Goal: Book appointment/travel/reservation

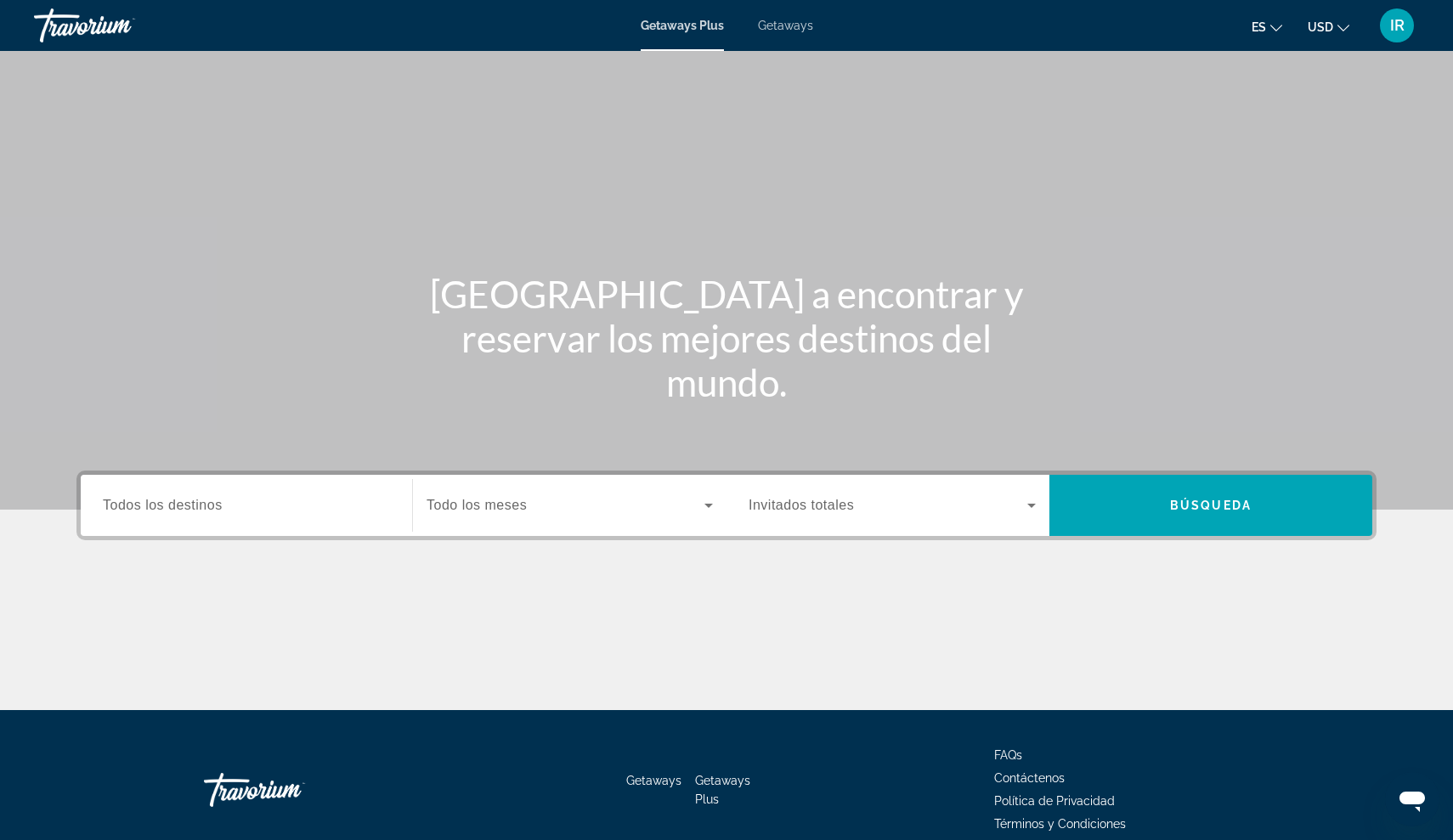
click at [224, 516] on div "Search widget" at bounding box center [247, 506] width 287 height 48
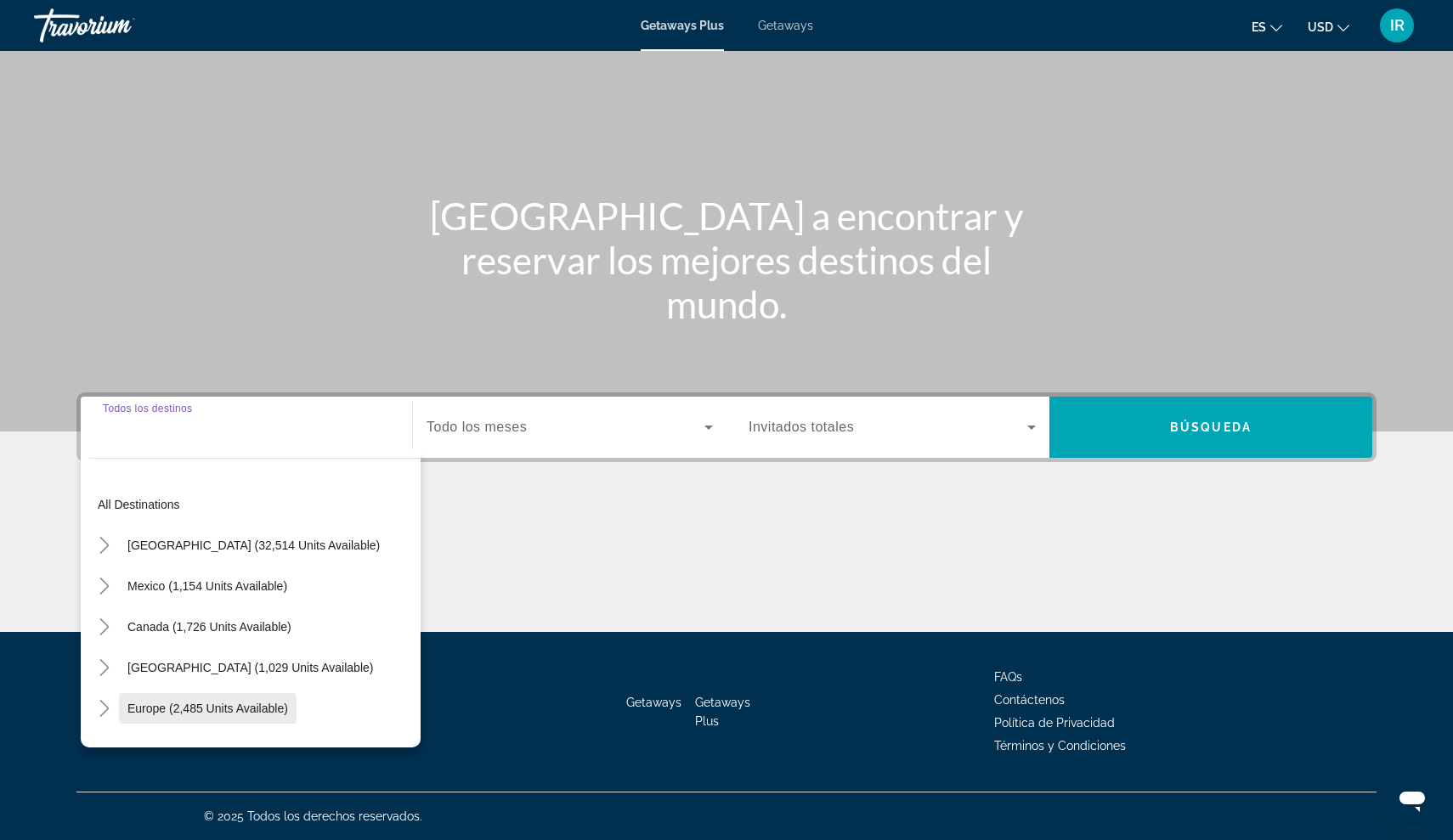
click at [204, 691] on span "Search widget" at bounding box center [208, 708] width 178 height 41
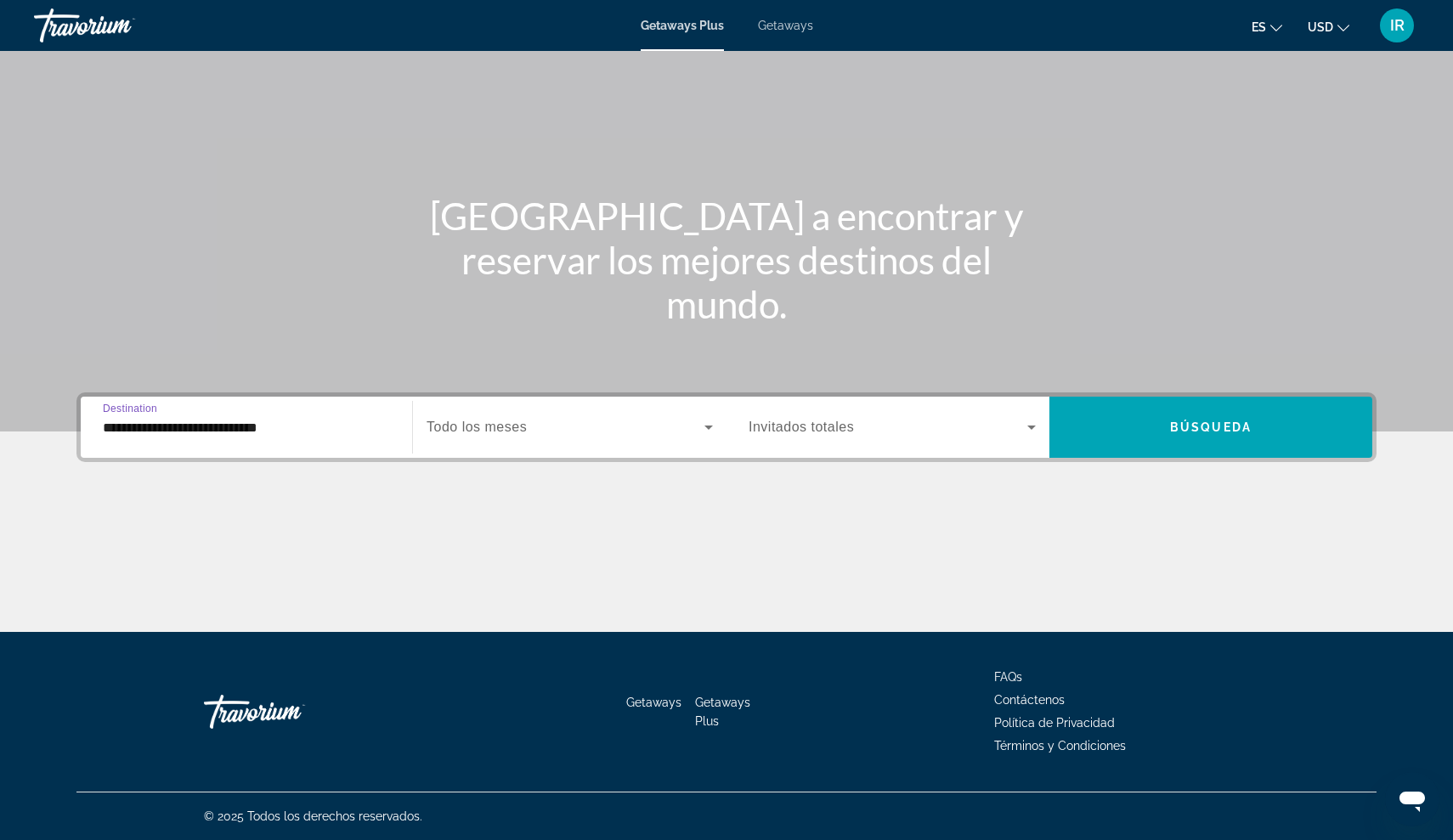
click at [506, 426] on span "Todo los meses" at bounding box center [476, 426] width 100 height 14
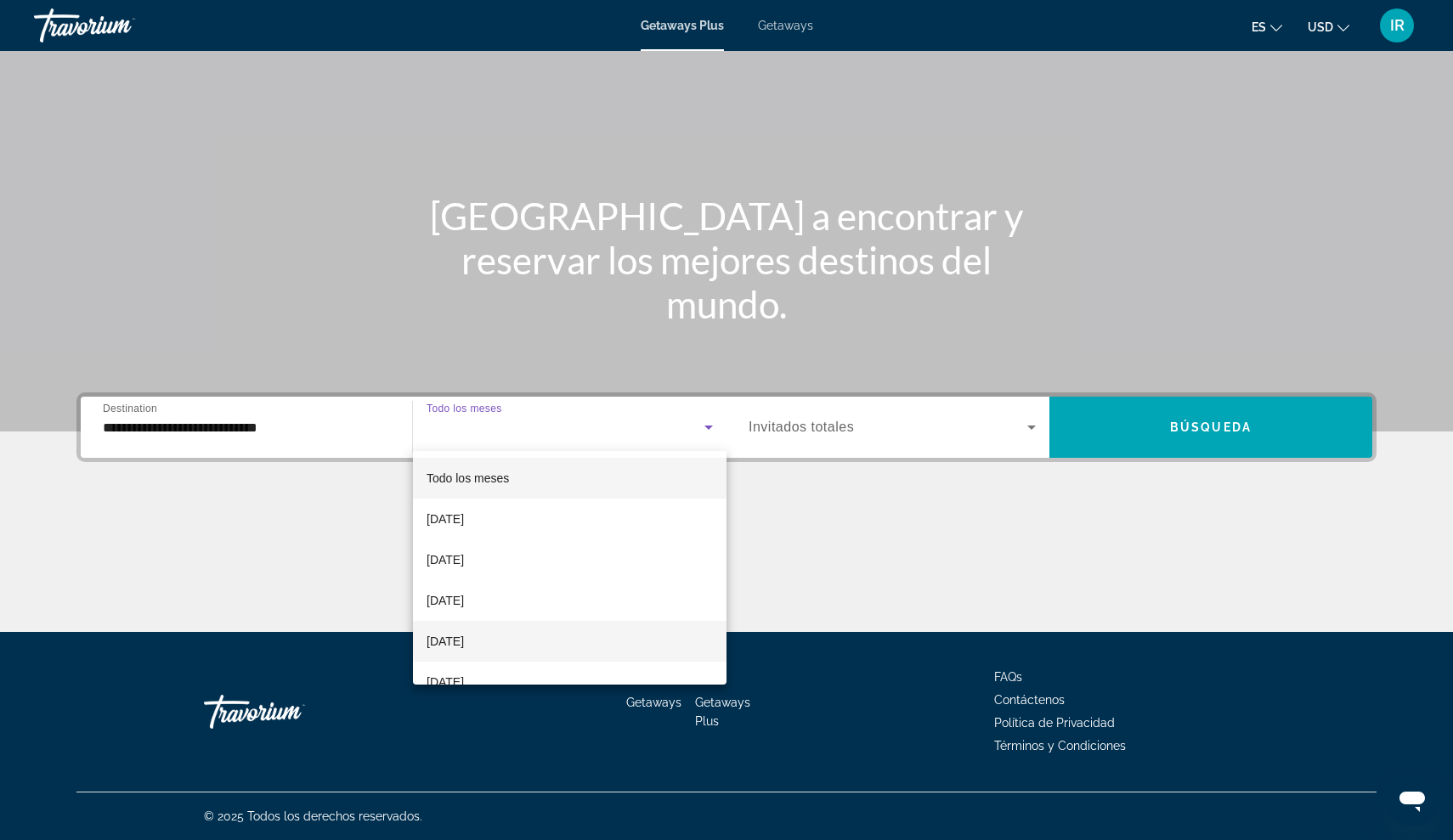
click at [464, 634] on span "[DATE]" at bounding box center [445, 642] width 38 height 21
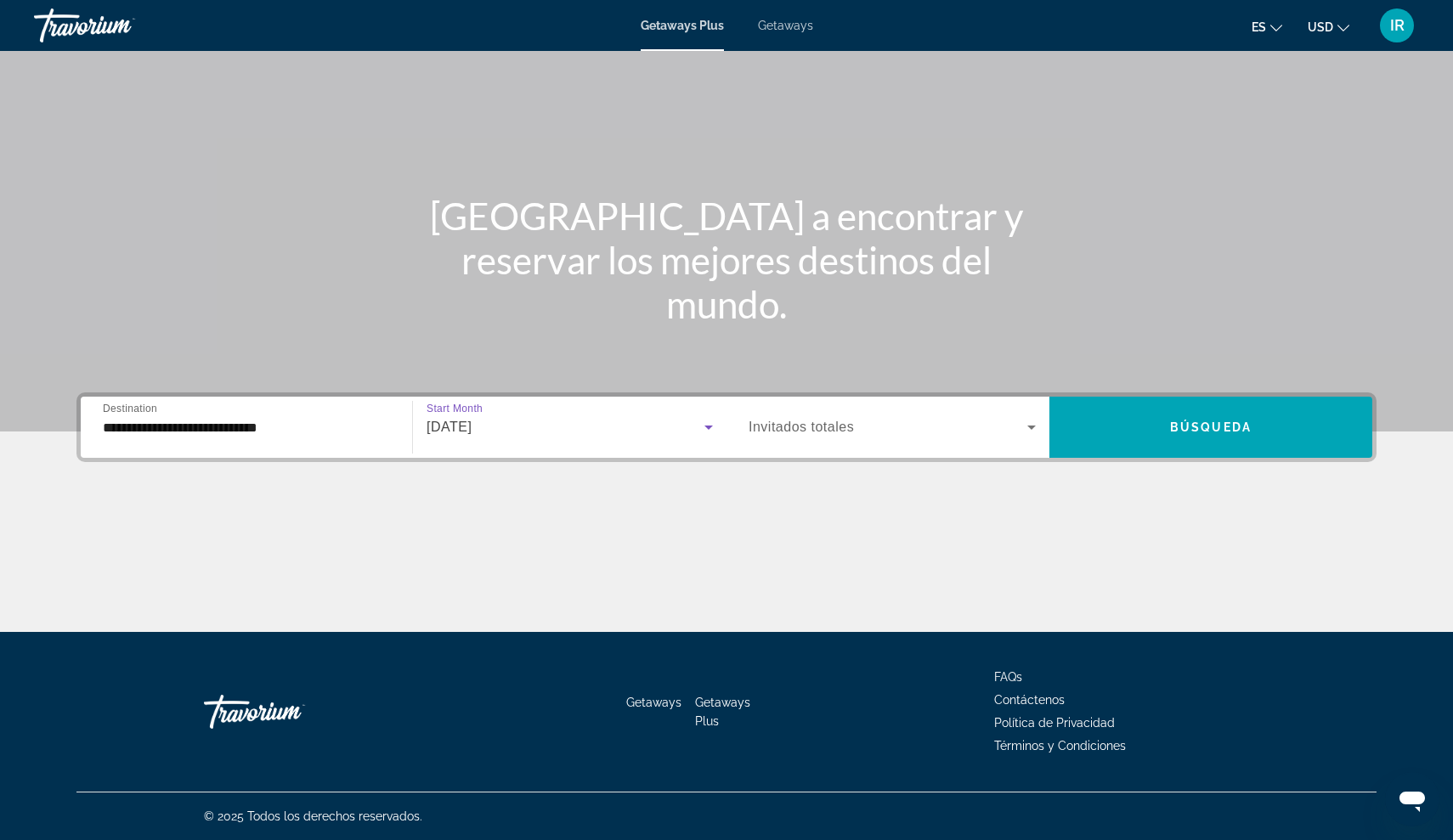
click at [1040, 424] on icon "Search widget" at bounding box center [1031, 427] width 21 height 21
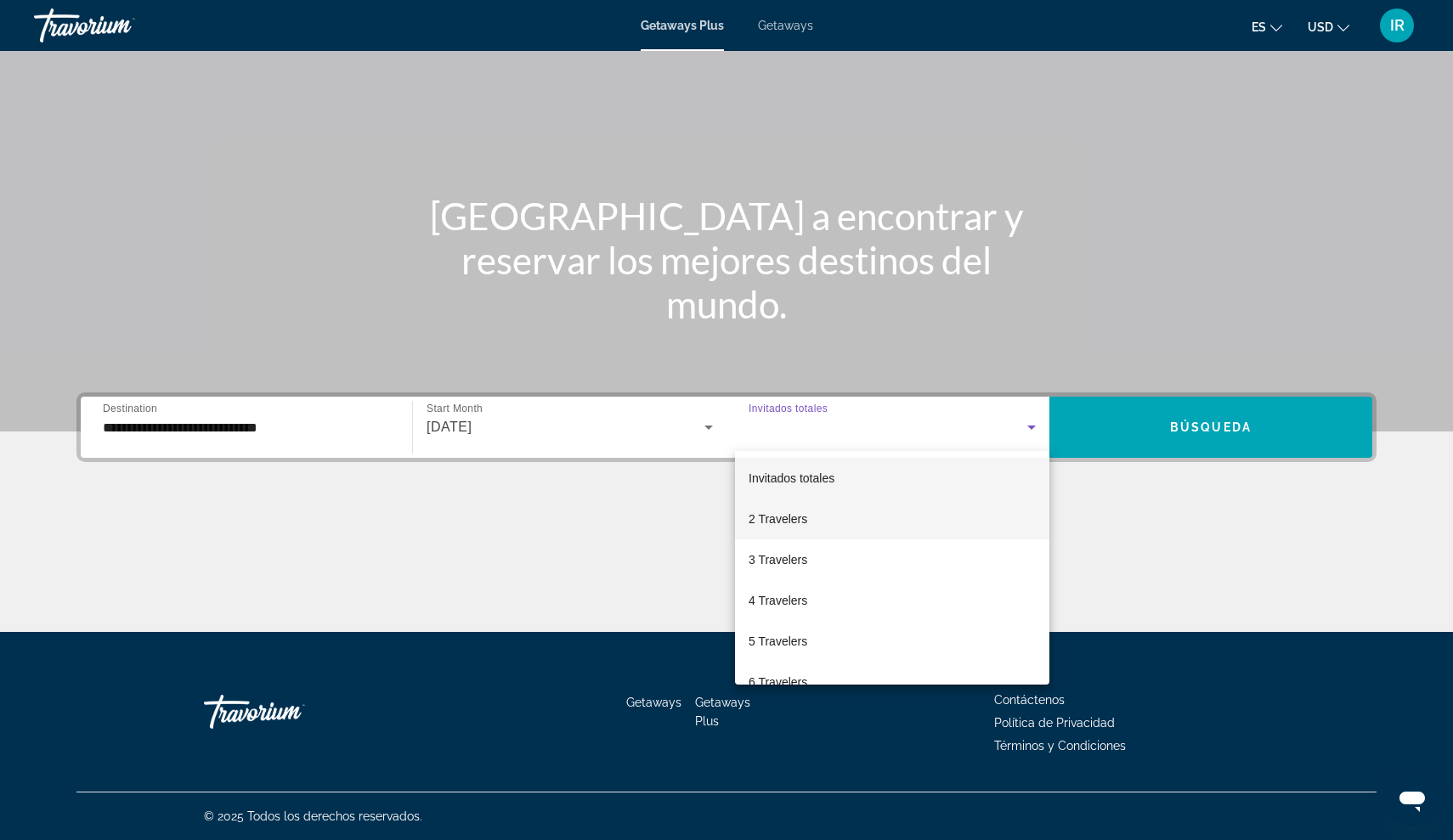
click at [820, 528] on mat-option "2 Travelers" at bounding box center [891, 518] width 314 height 41
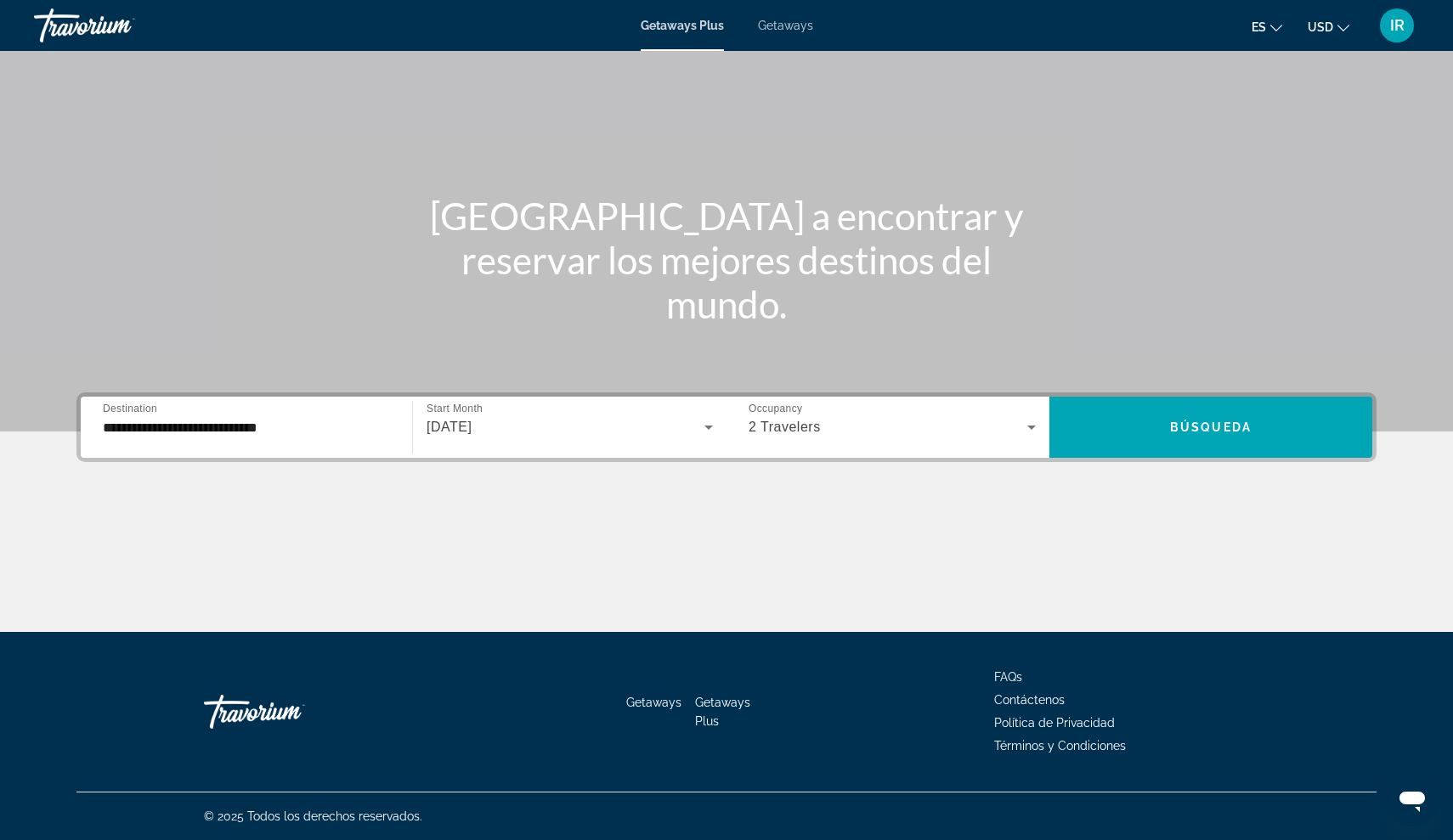
click at [214, 446] on div "**********" at bounding box center [247, 427] width 287 height 48
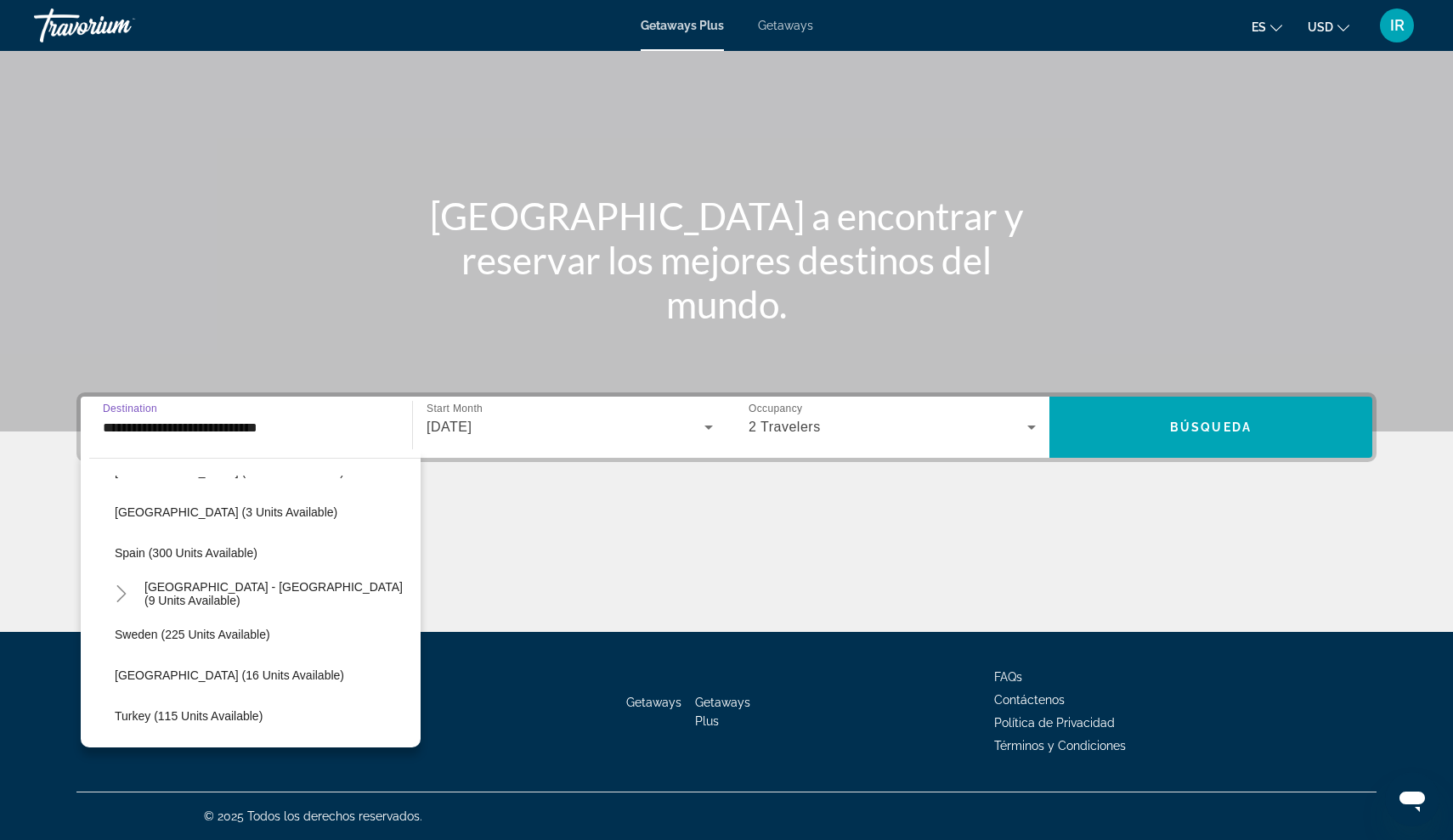
scroll to position [759, 0]
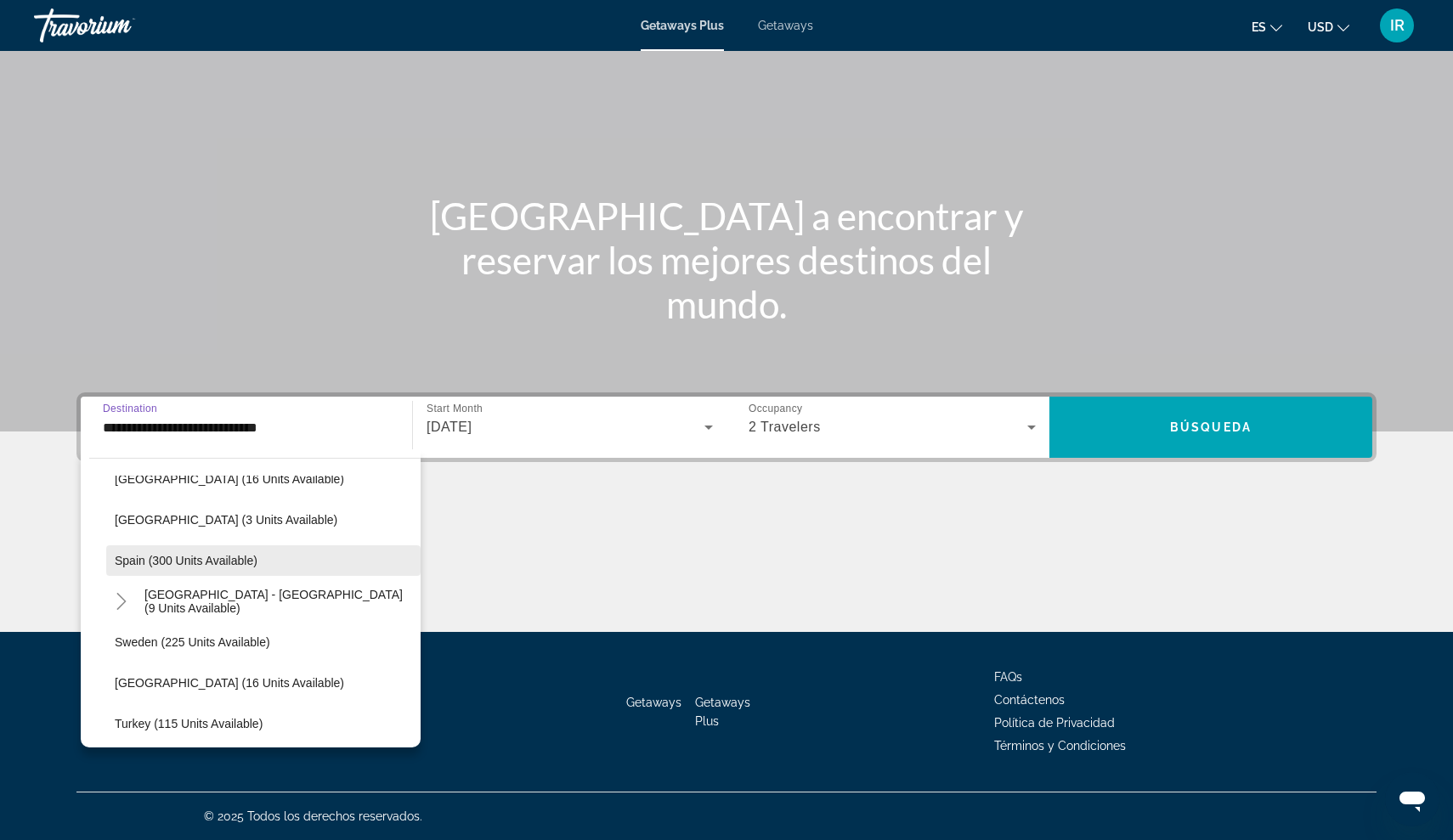
click at [208, 566] on span "Spain (300 units available)" at bounding box center [185, 560] width 143 height 13
type input "**********"
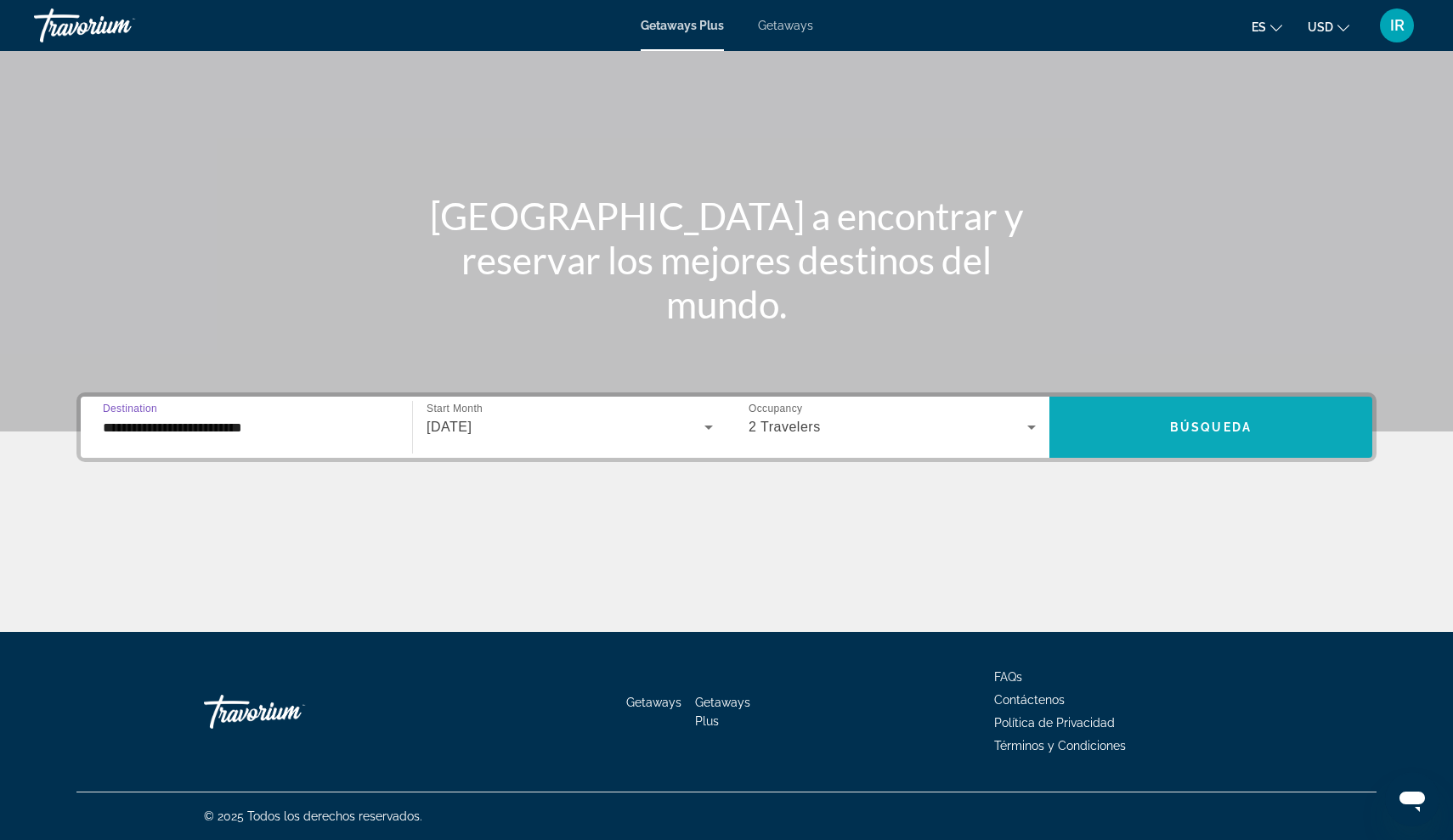
click at [1171, 426] on span "Búsqueda" at bounding box center [1210, 427] width 81 height 13
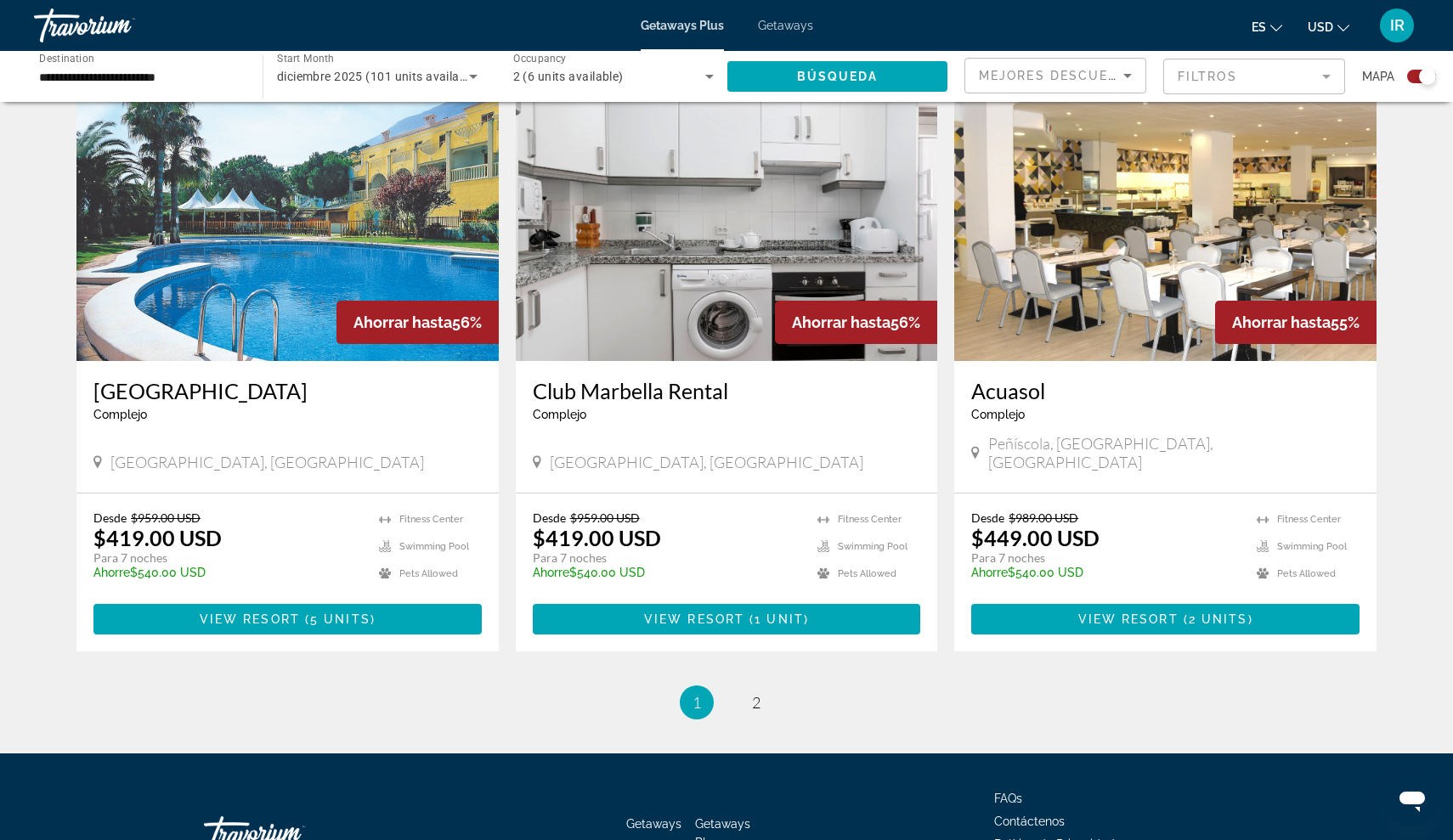
scroll to position [2421, 0]
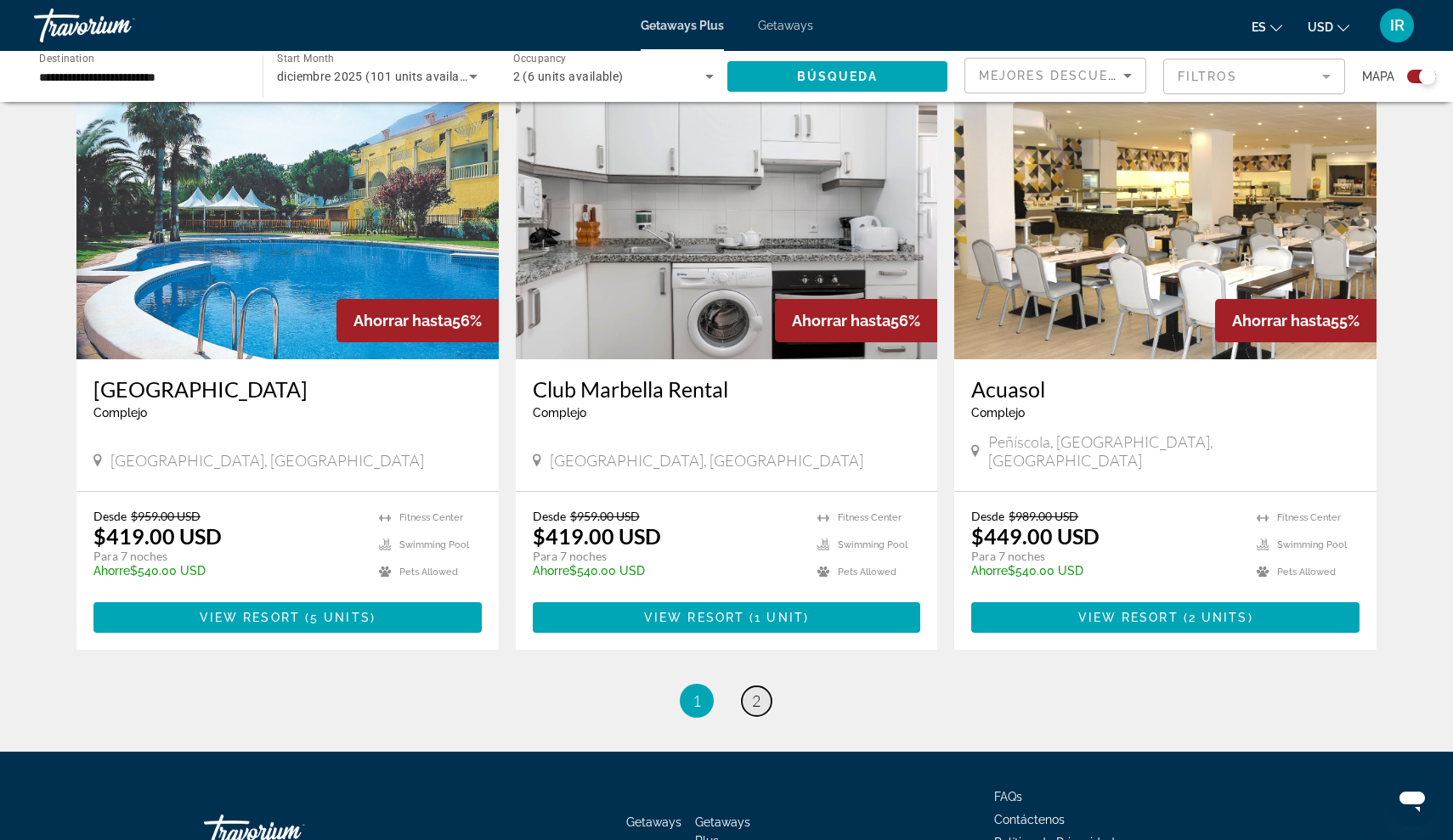
click at [755, 691] on span "2" at bounding box center [755, 700] width 9 height 19
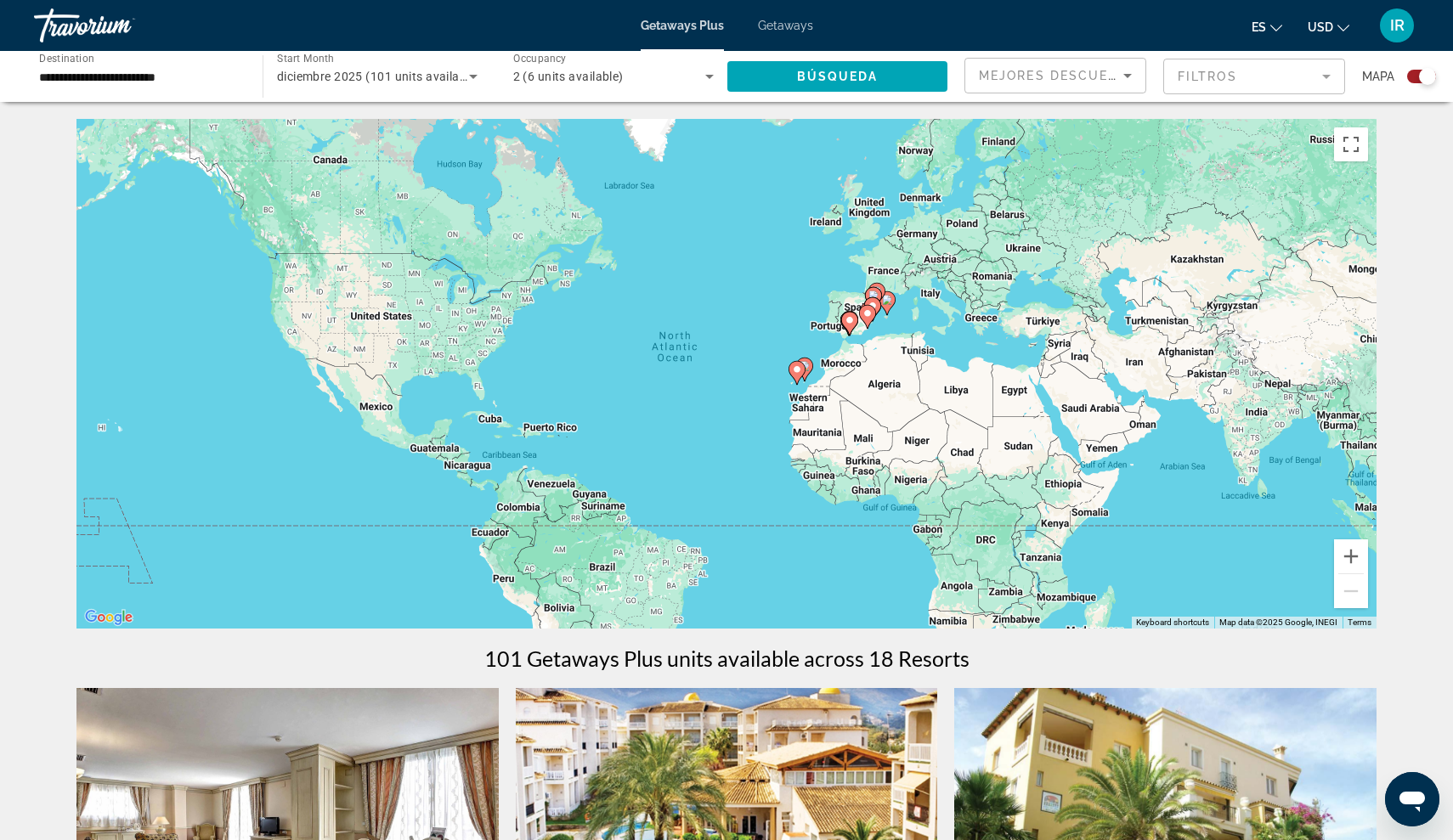
click at [865, 328] on gmp-advanced-marker "Main content" at bounding box center [868, 317] width 17 height 26
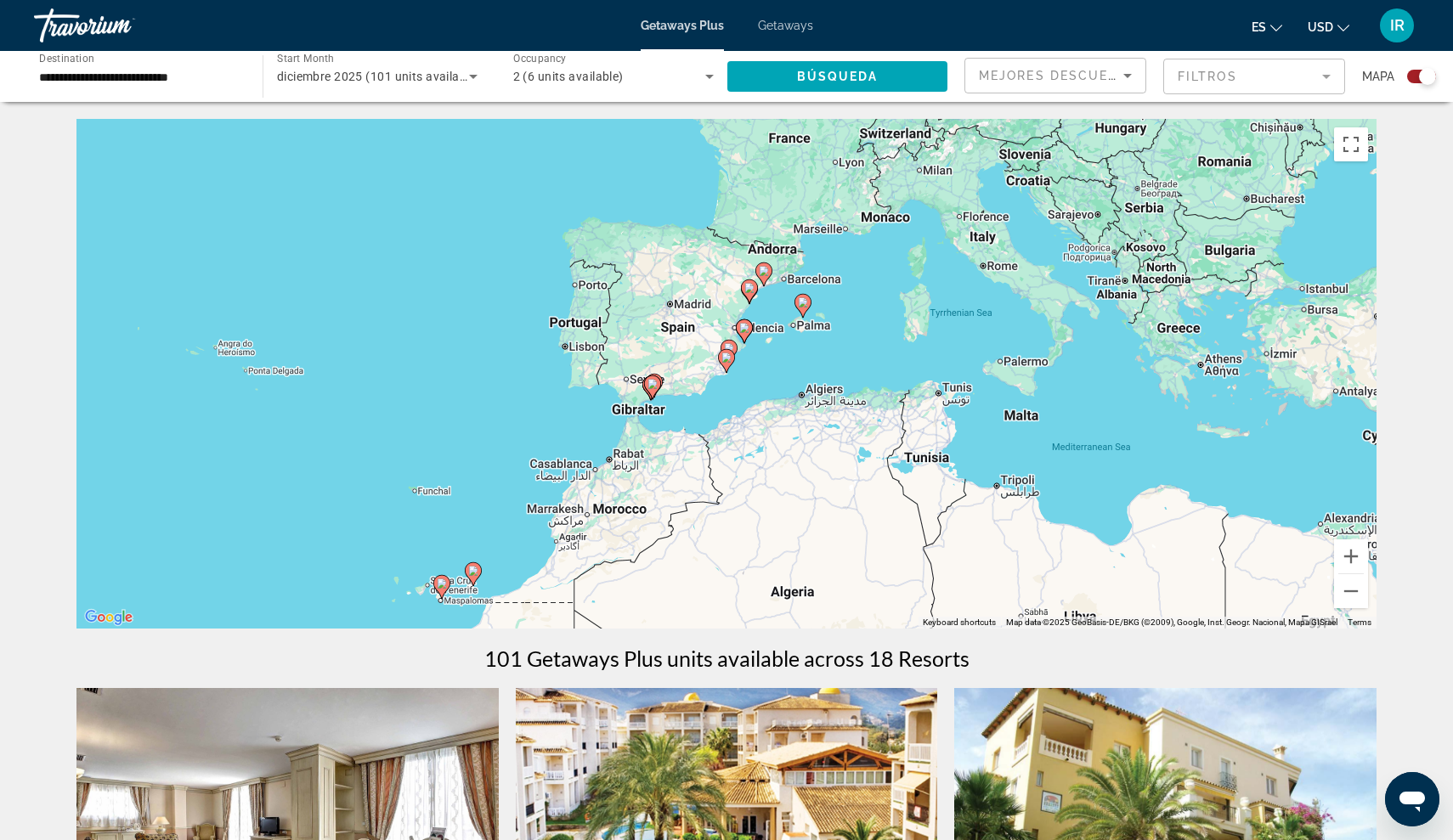
click at [688, 370] on div "To activate drag with keyboard, press Alt + Enter. Once in keyboard drag state,…" at bounding box center [726, 373] width 1300 height 509
click at [722, 339] on gmp-advanced-marker "Main content" at bounding box center [729, 351] width 17 height 26
type input "**********"
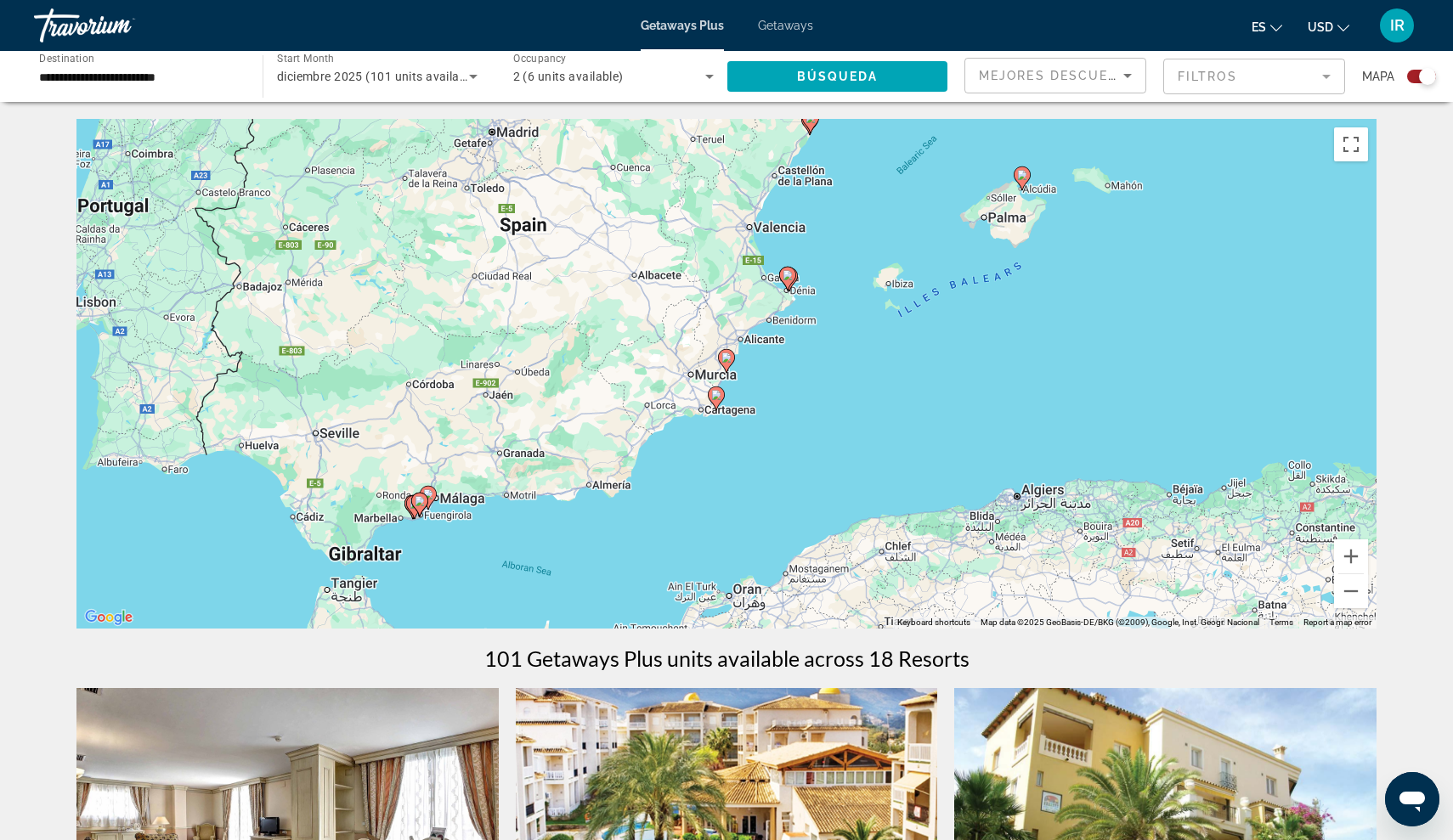
click at [763, 298] on div "To navigate, press the arrow keys. To activate drag with keyboard, press Alt + …" at bounding box center [726, 373] width 1300 height 509
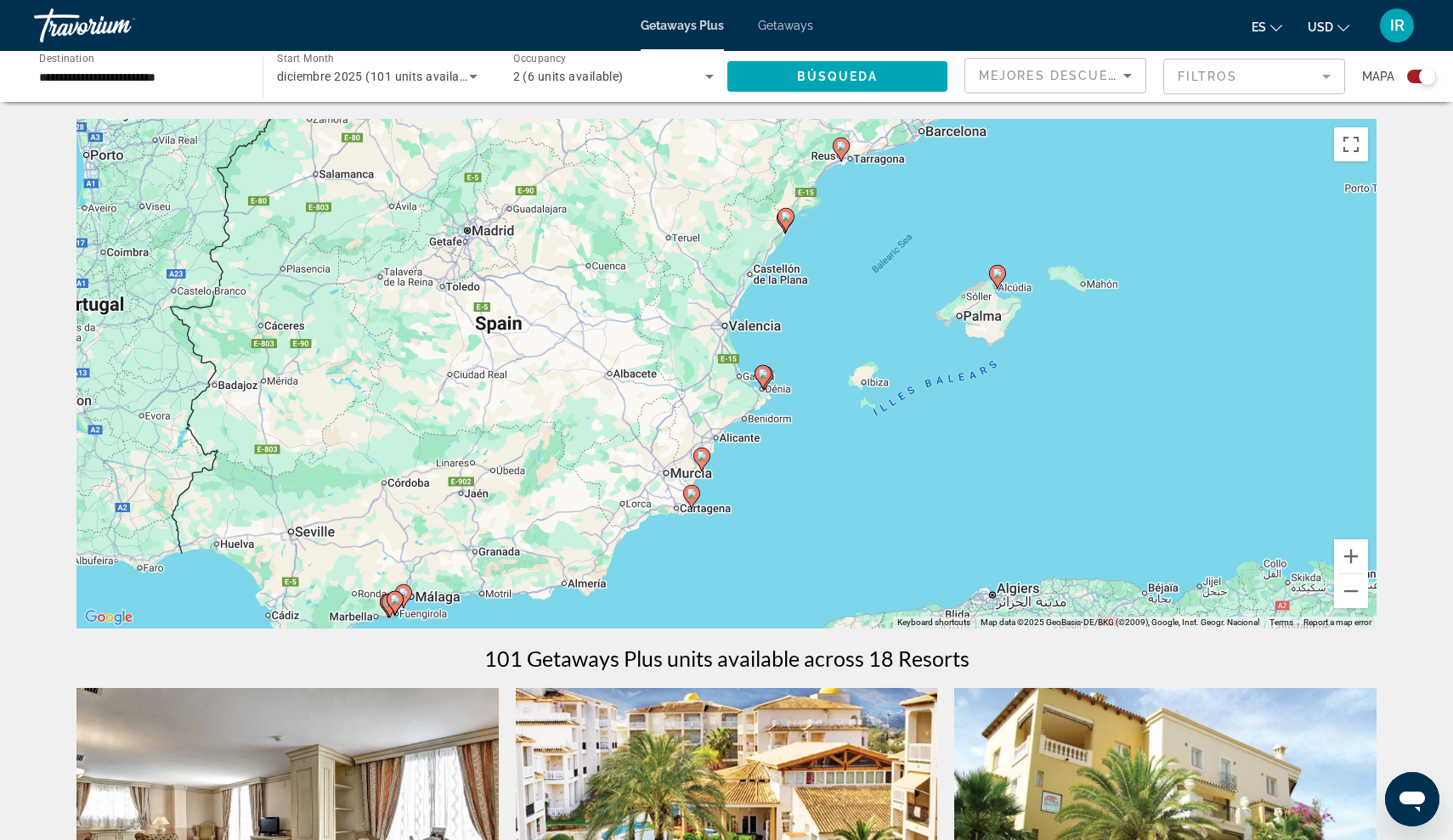
drag, startPoint x: 808, startPoint y: 269, endPoint x: 784, endPoint y: 371, distance: 104.8
click at [784, 371] on div "To activate drag with keyboard, press Alt + Enter. Once in keyboard drag state,…" at bounding box center [726, 373] width 1300 height 509
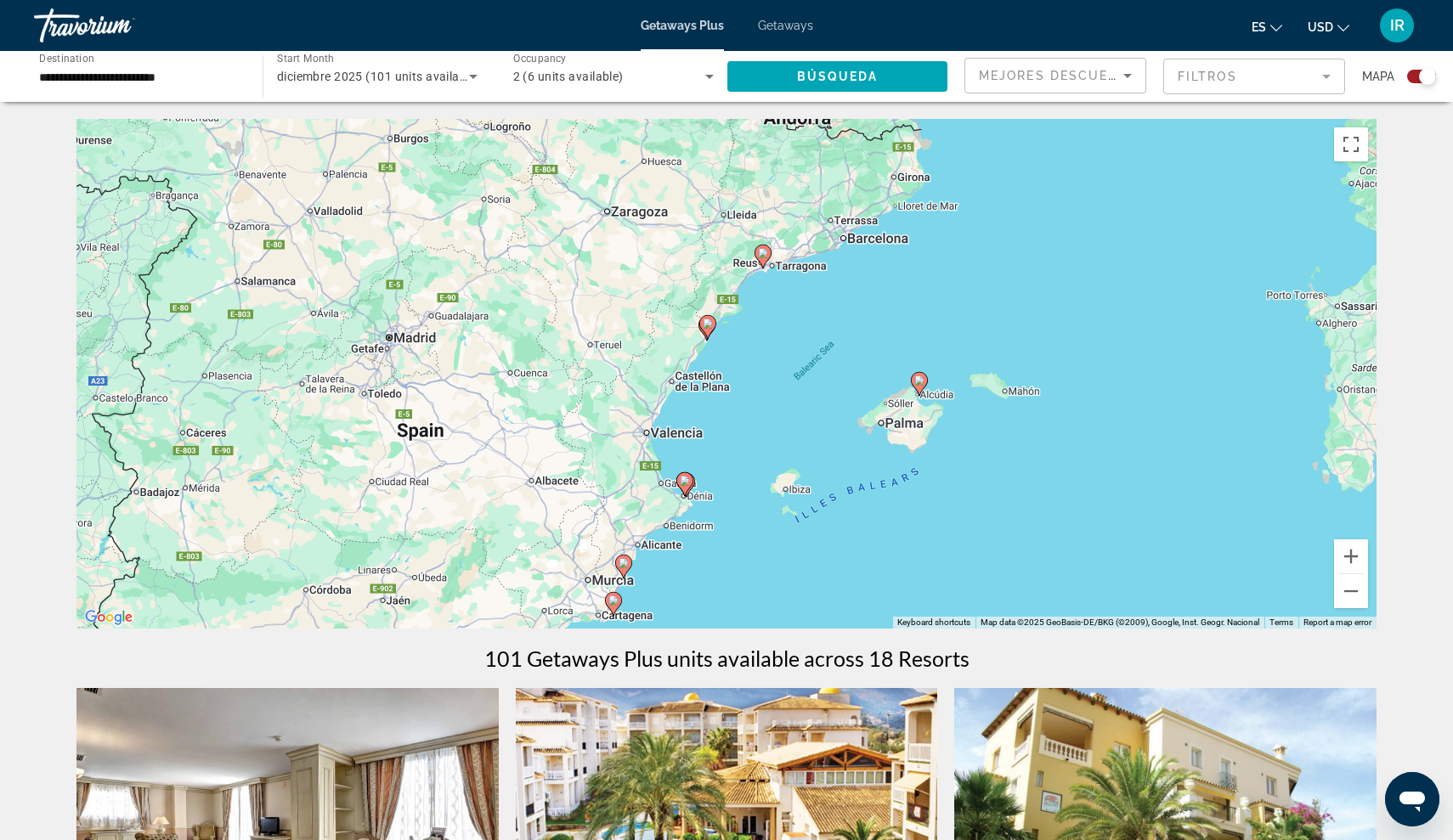
drag, startPoint x: 751, startPoint y: 366, endPoint x: 669, endPoint y: 477, distance: 138.0
click at [670, 477] on div "To activate drag with keyboard, press Alt + Enter. Once in keyboard drag state,…" at bounding box center [726, 373] width 1300 height 509
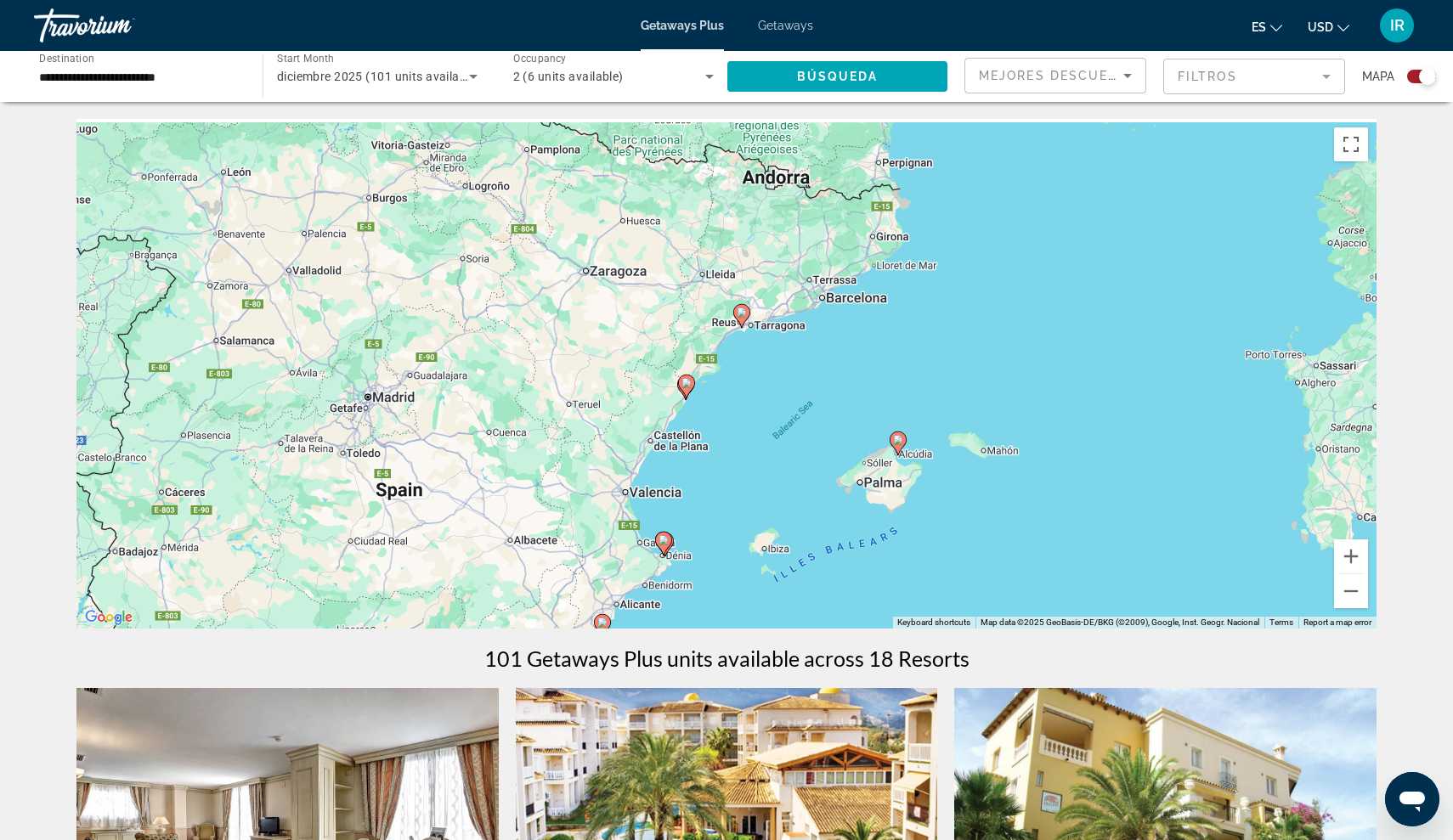
drag, startPoint x: 698, startPoint y: 403, endPoint x: 679, endPoint y: 463, distance: 62.9
click at [679, 463] on div "To activate drag with keyboard, press Alt + Enter. Once in keyboard drag state,…" at bounding box center [726, 373] width 1300 height 509
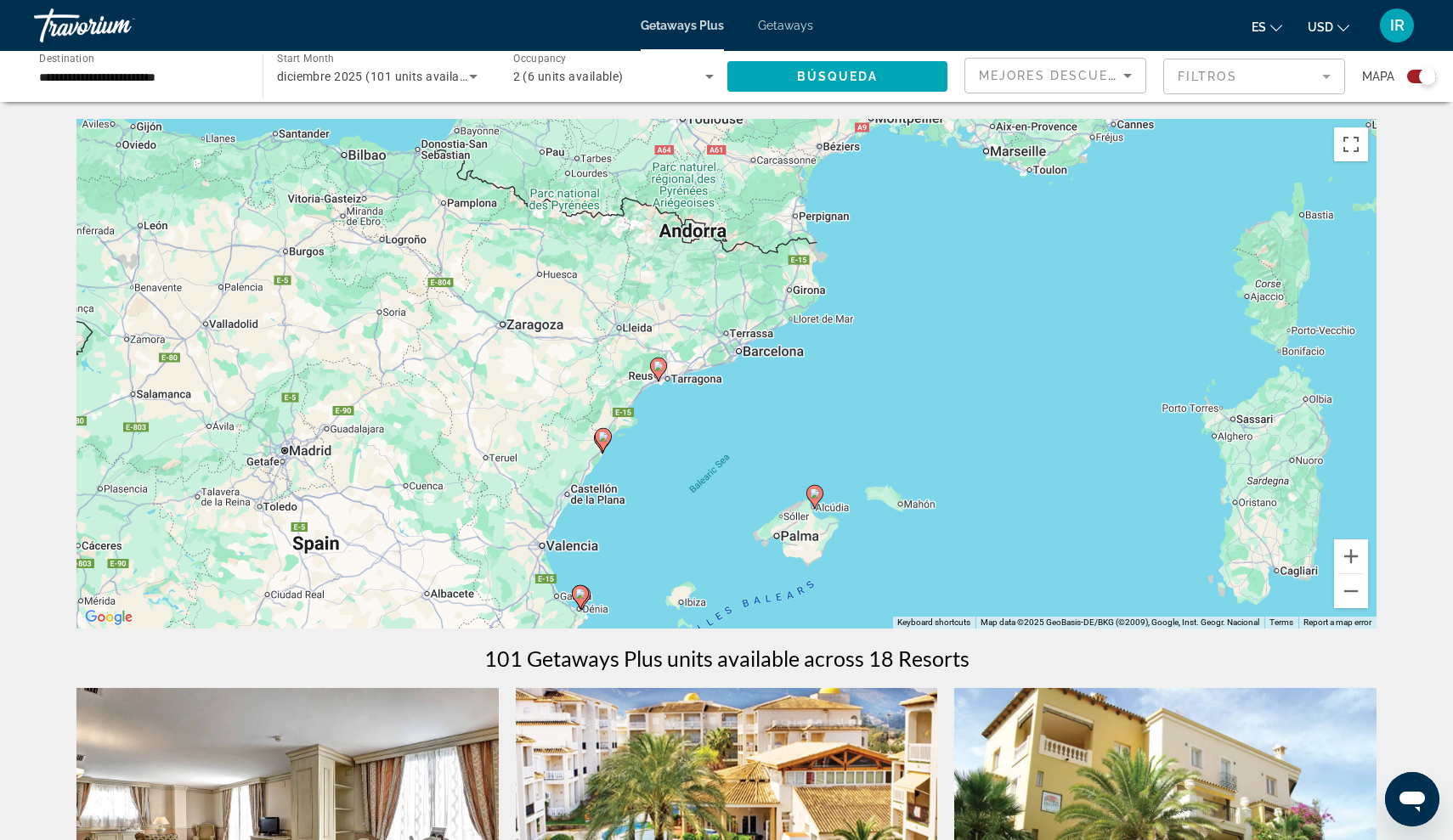
drag, startPoint x: 791, startPoint y: 266, endPoint x: 690, endPoint y: 346, distance: 128.8
click at [690, 346] on div "To activate drag with keyboard, press Alt + Enter. Once in keyboard drag state,…" at bounding box center [726, 373] width 1300 height 509
